Goal: Find specific page/section: Find specific page/section

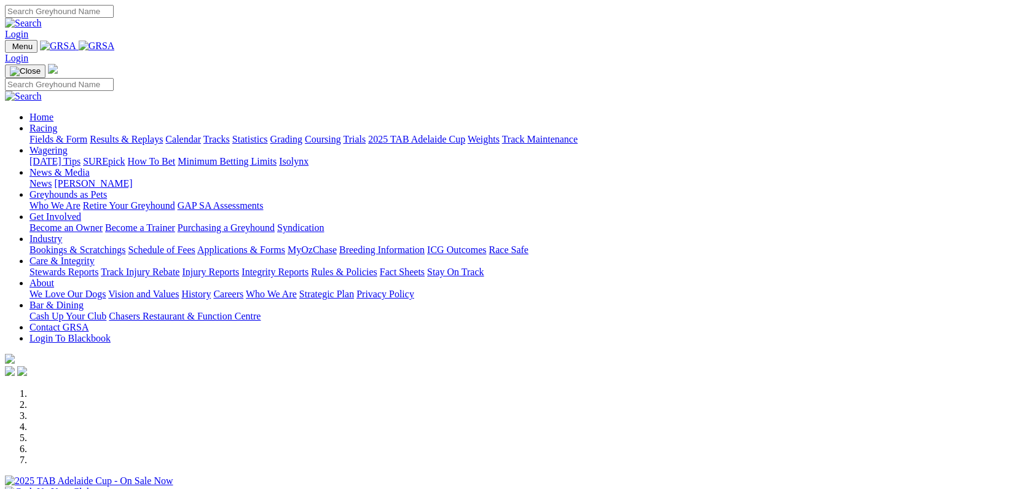
click at [87, 134] on link "Fields & Form" at bounding box center [58, 139] width 58 height 10
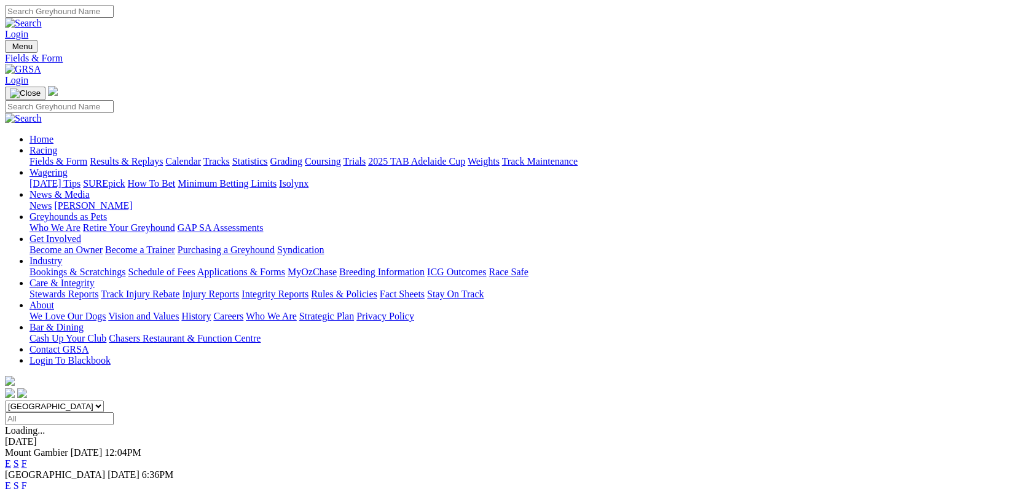
click at [27, 481] on link "F" at bounding box center [25, 486] width 6 height 10
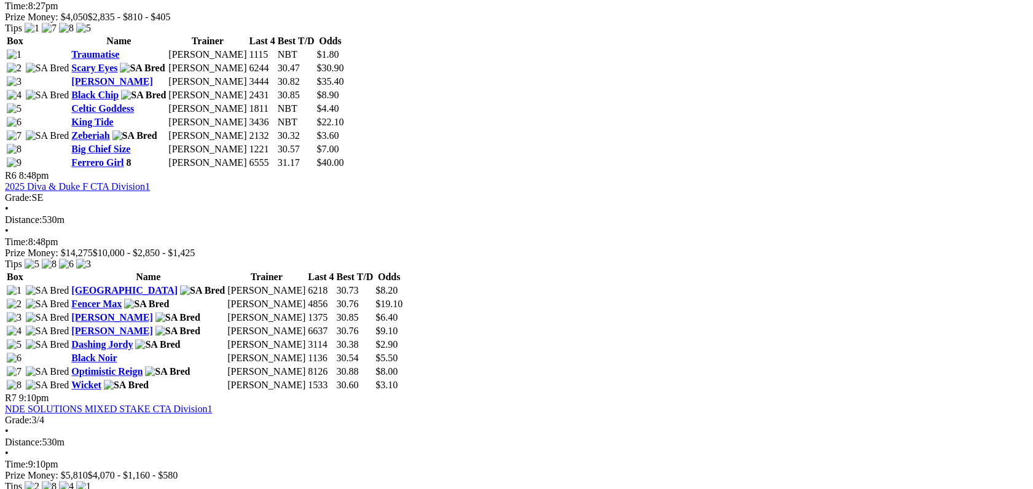
scroll to position [1550, 0]
